Goal: Task Accomplishment & Management: Use online tool/utility

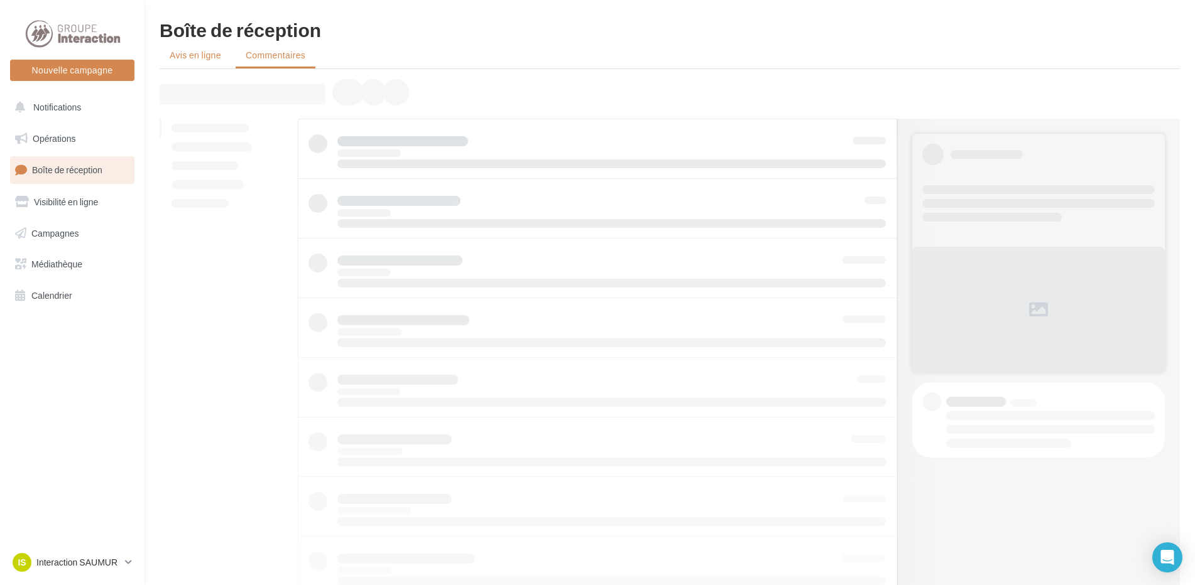
click at [206, 53] on span "Avis en ligne" at bounding box center [195, 55] width 51 height 13
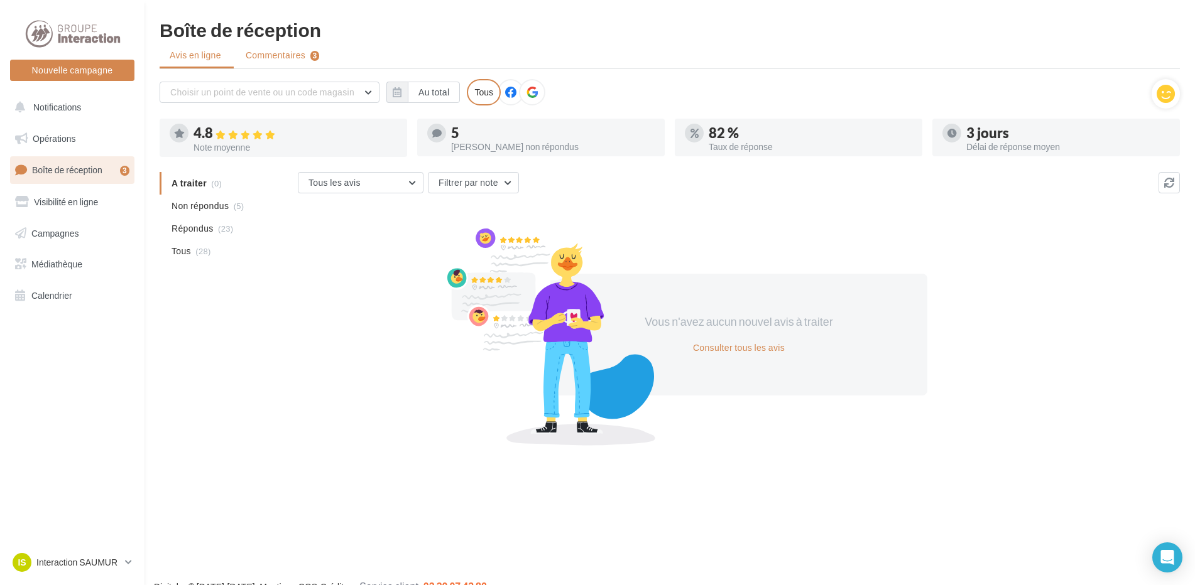
click at [293, 52] on span "Commentaires" at bounding box center [276, 55] width 60 height 13
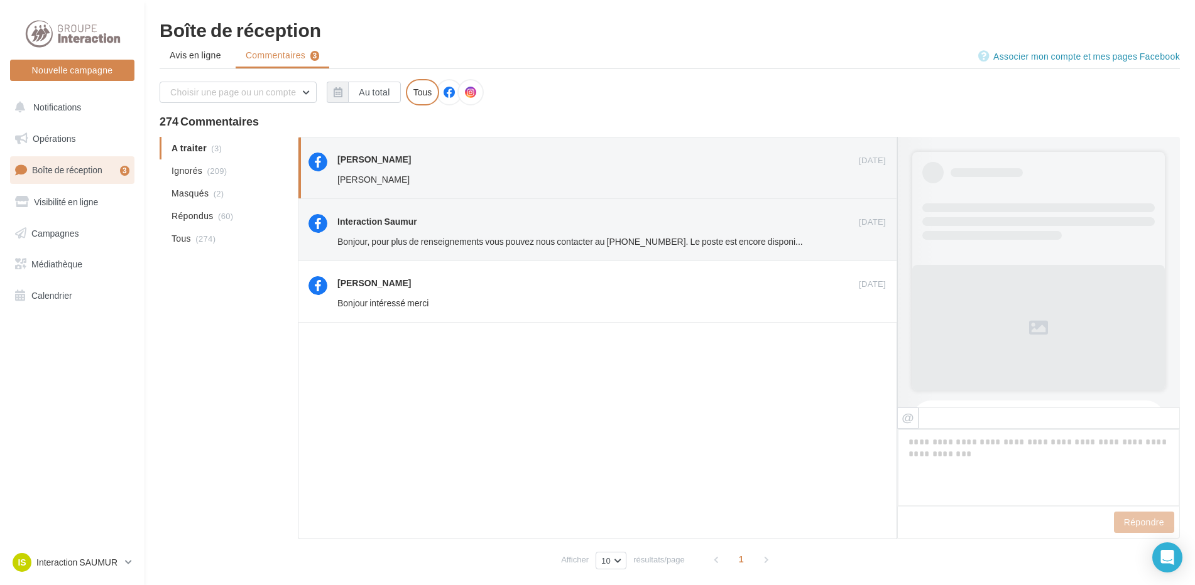
scroll to position [53, 0]
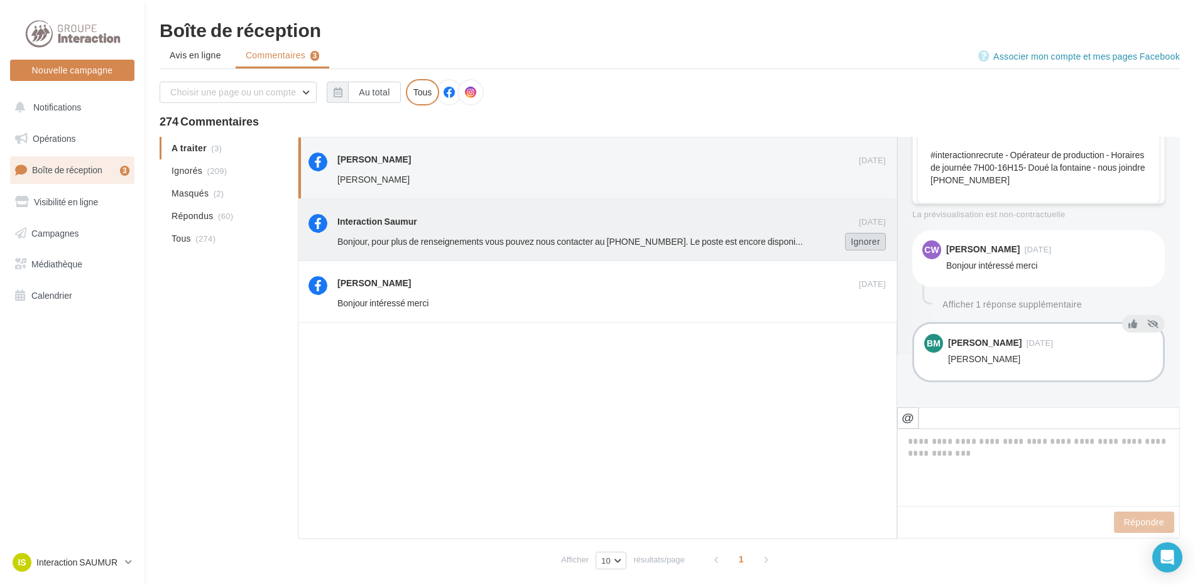
click at [874, 239] on button "Ignorer" at bounding box center [865, 242] width 41 height 18
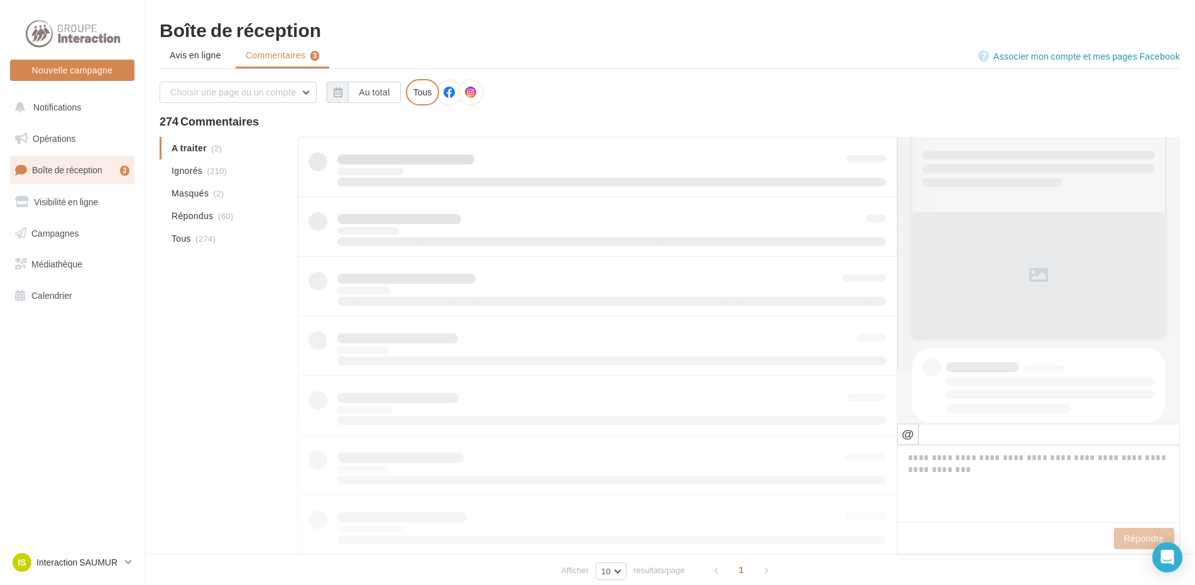
scroll to position [1, 0]
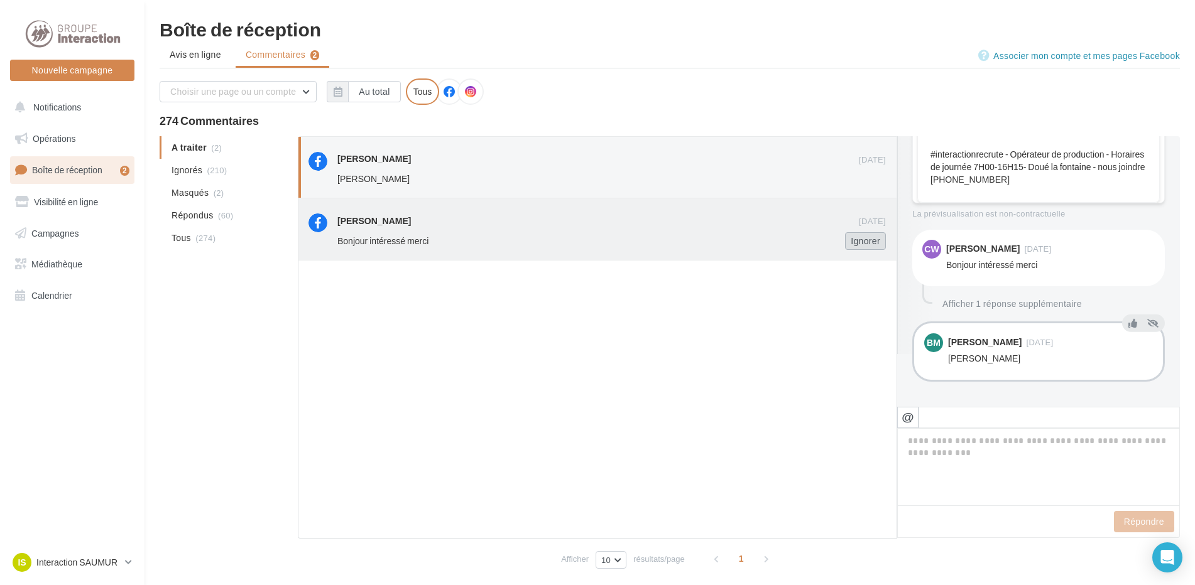
click at [858, 246] on button "Ignorer" at bounding box center [865, 241] width 41 height 18
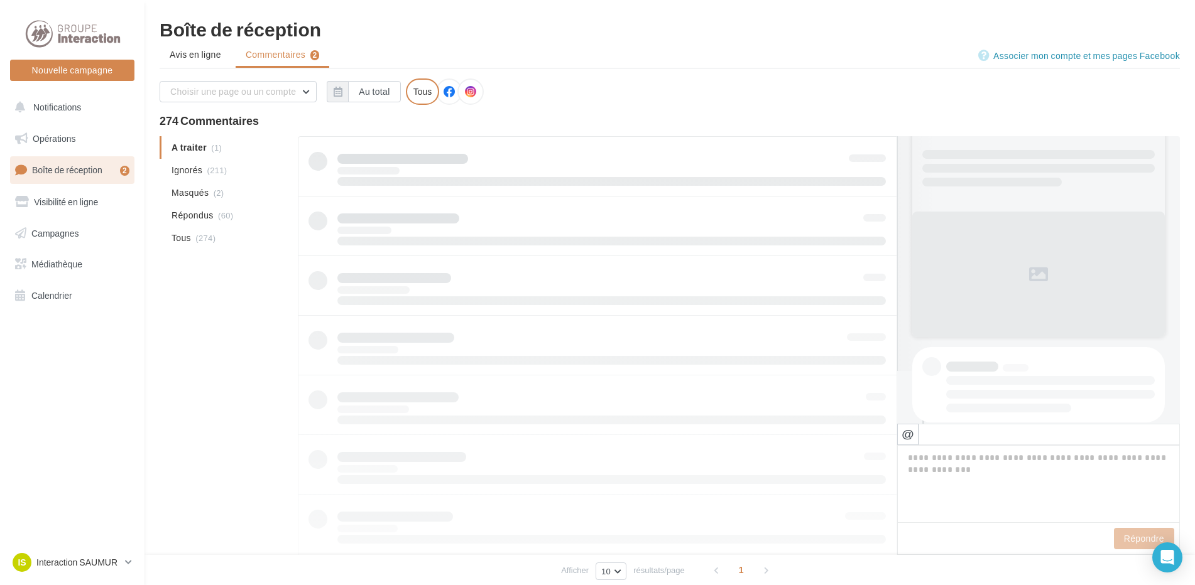
scroll to position [1, 0]
